Goal: Information Seeking & Learning: Compare options

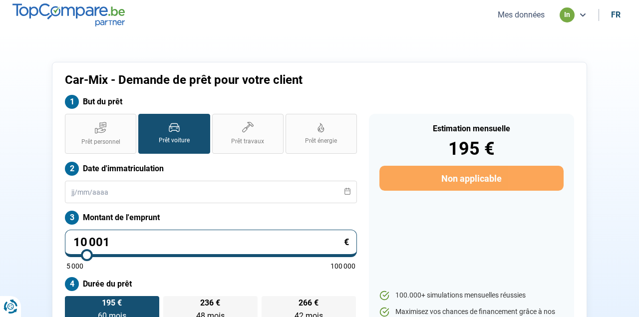
click at [514, 18] on button "Mes données" at bounding box center [521, 14] width 53 height 10
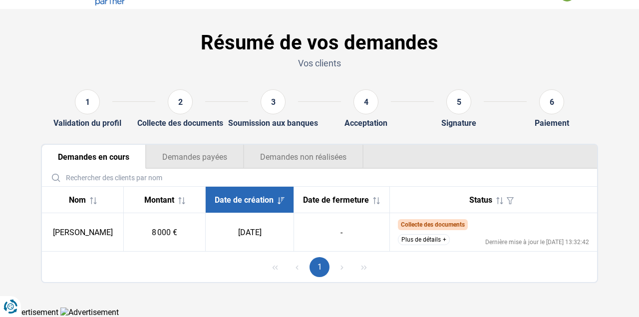
scroll to position [25, 0]
click at [434, 240] on button "Plus de détails" at bounding box center [424, 239] width 52 height 11
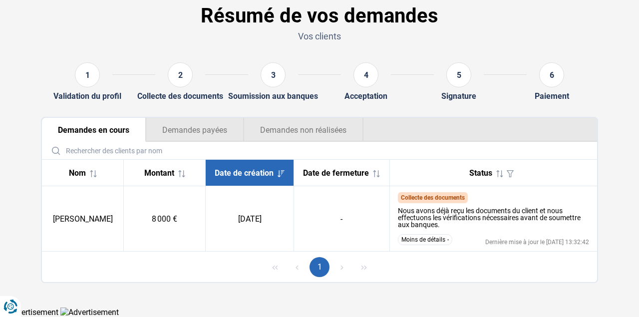
scroll to position [52, 0]
click at [426, 239] on button "Moins de détails" at bounding box center [425, 239] width 54 height 11
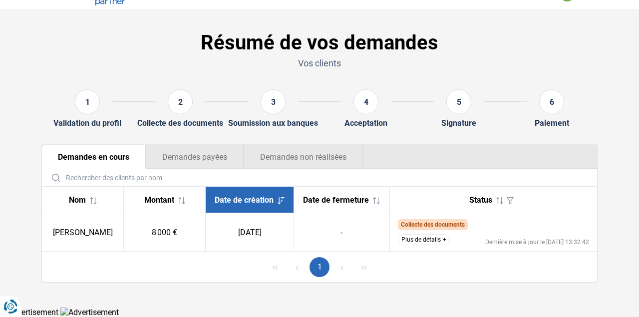
scroll to position [25, 0]
click at [431, 242] on button "Plus de détails" at bounding box center [424, 239] width 52 height 11
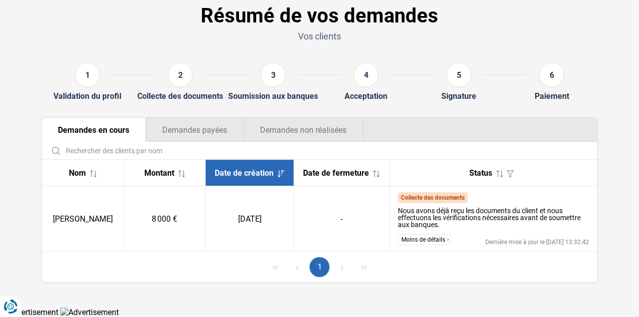
scroll to position [52, 0]
